Goal: Information Seeking & Learning: Learn about a topic

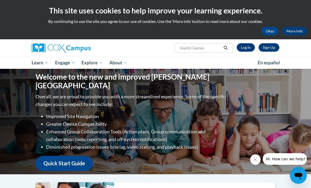
click at [268, 30] on button "Okay" at bounding box center [269, 31] width 17 height 8
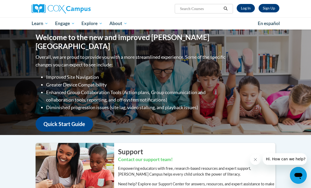
click at [243, 11] on link "Log In" at bounding box center [245, 8] width 18 height 8
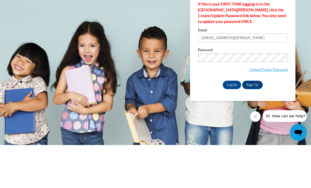
type input "verheyenmichaela@gmail.com"
click at [232, 123] on input "Log In" at bounding box center [231, 127] width 18 height 8
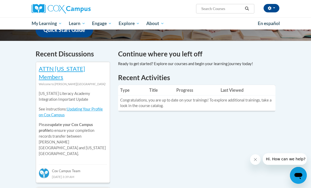
scroll to position [149, 0]
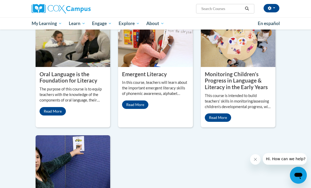
click at [53, 116] on link "Read More" at bounding box center [52, 111] width 26 height 8
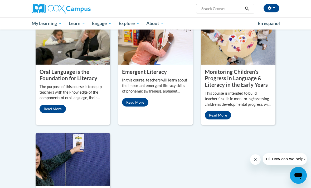
scroll to position [491, 0]
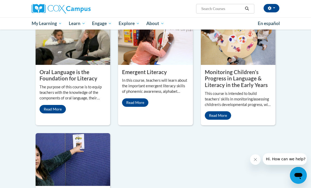
click at [220, 120] on link "Read More" at bounding box center [218, 115] width 26 height 8
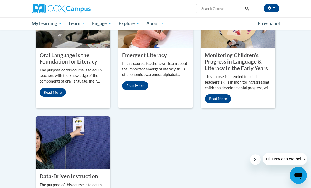
click at [140, 90] on link "Read More" at bounding box center [135, 85] width 26 height 8
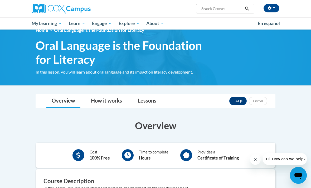
scroll to position [10, 0]
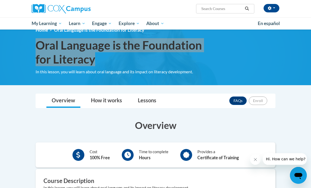
click at [299, 175] on icon "Open messaging window" at bounding box center [298, 176] width 8 height 6
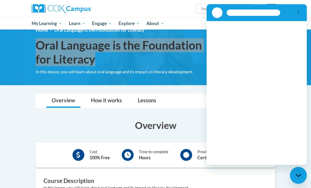
scroll to position [0, 0]
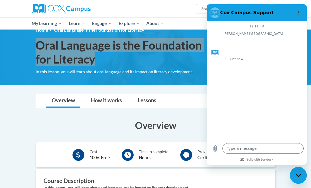
click at [254, 154] on textarea at bounding box center [262, 148] width 81 height 11
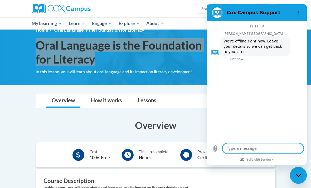
scroll to position [10, 0]
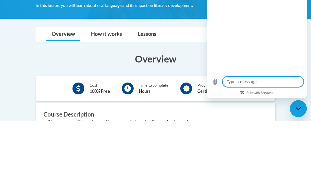
type textarea "x"
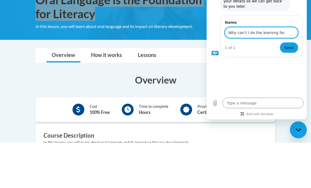
click at [289, 31] on input "Why can’t I do the learning for" at bounding box center [261, 32] width 73 height 11
type input "Why can’t I do the learning for Oral Language is the Foundation for Literacy. T…"
click at [288, 51] on span "Send" at bounding box center [288, 47] width 9 height 6
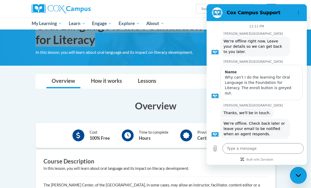
type textarea "x"
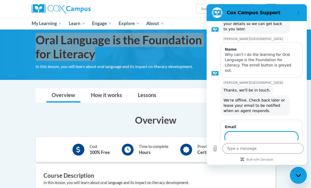
scroll to position [16, 0]
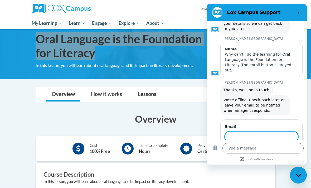
click at [261, 135] on input "Email" at bounding box center [261, 136] width 73 height 11
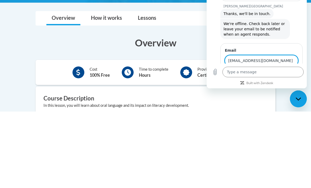
type input "Verheyenmichaela@gmail.com"
click at [290, 72] on span "Send" at bounding box center [288, 75] width 9 height 6
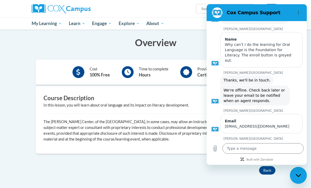
scroll to position [33, 0]
click at [177, 164] on div "Overview Cost 100% Free Time to complete Hours Provides a Certificate of Traini…" at bounding box center [156, 103] width 248 height 144
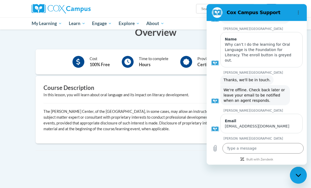
scroll to position [99, 0]
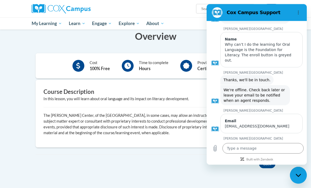
click at [299, 174] on icon "Close messaging window" at bounding box center [298, 174] width 6 height 3
type textarea "x"
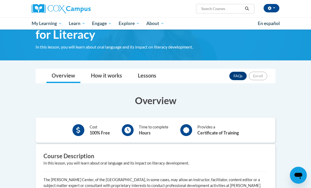
scroll to position [34, 0]
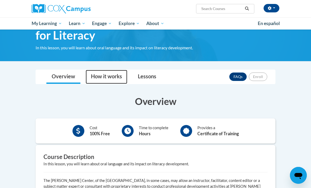
click at [107, 79] on link "How it works" at bounding box center [107, 77] width 42 height 14
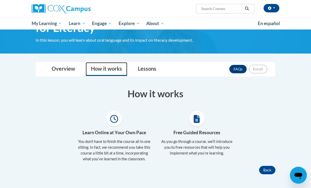
scroll to position [42, 0]
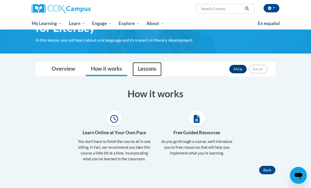
click at [149, 68] on link "Lessons" at bounding box center [146, 69] width 29 height 14
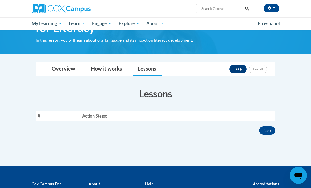
click at [216, 113] on th "Action Steps:" at bounding box center [177, 116] width 195 height 10
click at [219, 118] on th "Action Steps:" at bounding box center [177, 116] width 195 height 10
click at [268, 129] on button "Back" at bounding box center [267, 130] width 16 height 8
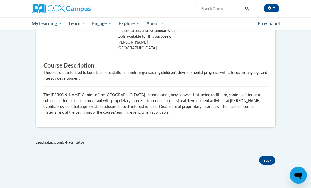
scroll to position [276, 0]
click at [267, 156] on button "Back" at bounding box center [267, 160] width 16 height 8
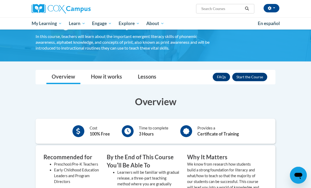
click at [250, 79] on button "Enroll" at bounding box center [249, 77] width 35 height 8
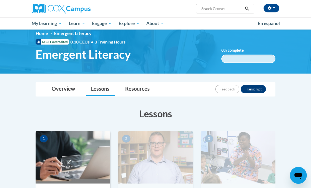
scroll to position [1, 0]
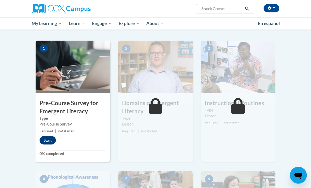
click at [45, 142] on button "Start" at bounding box center [47, 140] width 16 height 8
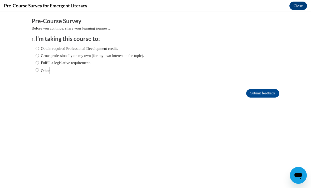
scroll to position [0, 0]
click at [38, 70] on input "Other" at bounding box center [37, 70] width 3 height 6
radio input "true"
click at [74, 69] on input "Other" at bounding box center [74, 70] width 48 height 7
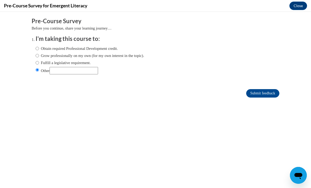
click at [37, 62] on input "Fulfill a legislative requirement." at bounding box center [37, 63] width 3 height 6
radio input "true"
click at [263, 93] on input "Submit feedback" at bounding box center [262, 93] width 33 height 8
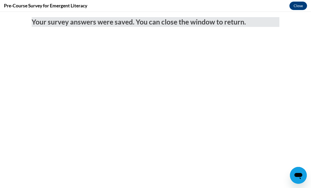
scroll to position [0, 0]
click at [296, 6] on button "Close" at bounding box center [298, 6] width 18 height 8
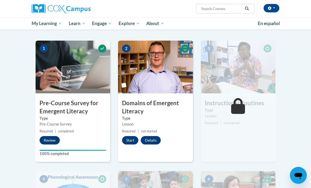
click at [85, 122] on div "Pre-Course Survey" at bounding box center [72, 124] width 67 height 6
click at [71, 107] on h3 "Pre-Course Survey for Emergent Literacy" at bounding box center [73, 107] width 75 height 16
click at [53, 142] on button "Review" at bounding box center [49, 140] width 20 height 8
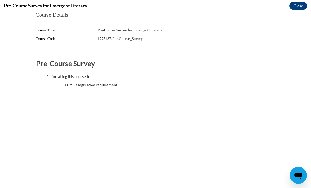
scroll to position [45, 0]
click at [295, 6] on button "Close" at bounding box center [298, 6] width 18 height 8
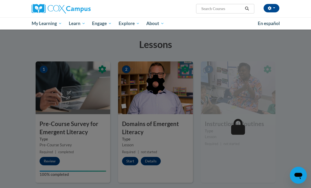
scroll to position [77, 0]
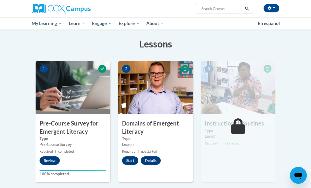
click at [131, 162] on button "Start" at bounding box center [130, 160] width 16 height 8
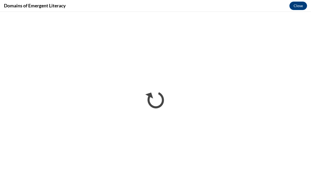
scroll to position [85, 0]
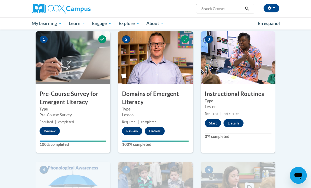
scroll to position [99, 0]
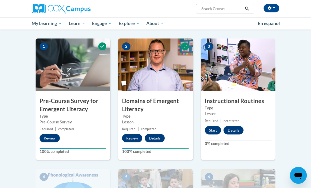
click at [215, 128] on button "Start" at bounding box center [213, 130] width 16 height 8
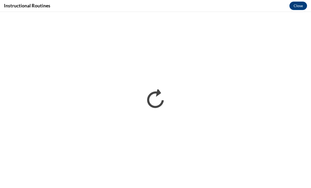
scroll to position [0, 0]
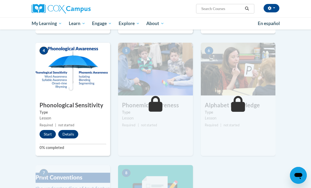
scroll to position [225, 0]
click at [50, 134] on button "Start" at bounding box center [47, 134] width 16 height 8
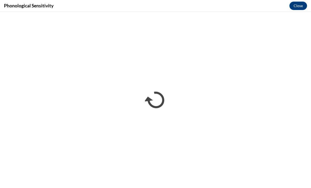
scroll to position [0, 0]
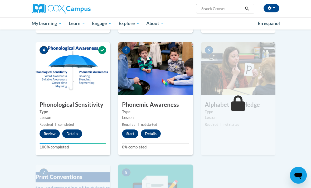
scroll to position [226, 0]
click at [130, 133] on button "Start" at bounding box center [130, 133] width 16 height 8
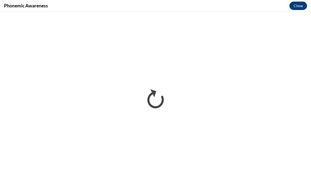
scroll to position [234, 0]
